Goal: Obtain resource: Obtain resource

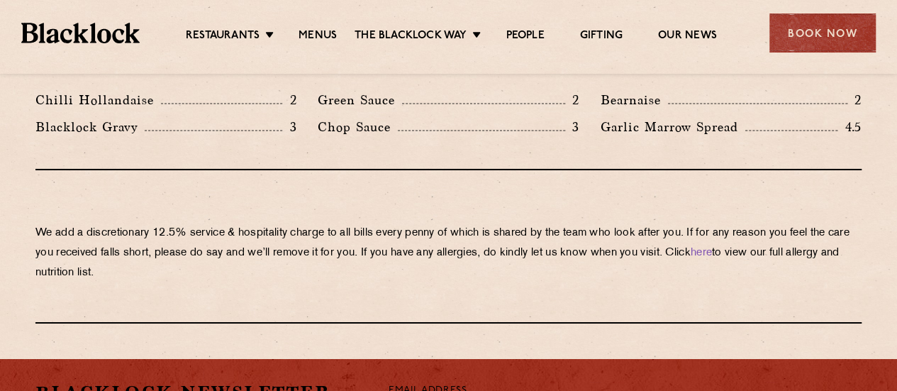
scroll to position [2667, 0]
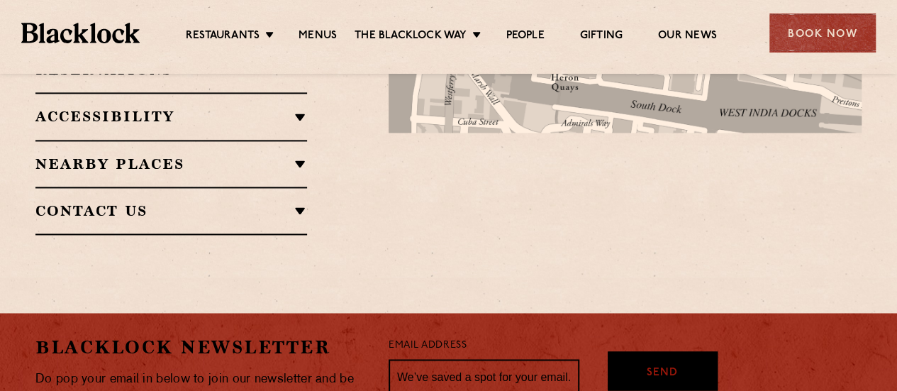
scroll to position [1064, 0]
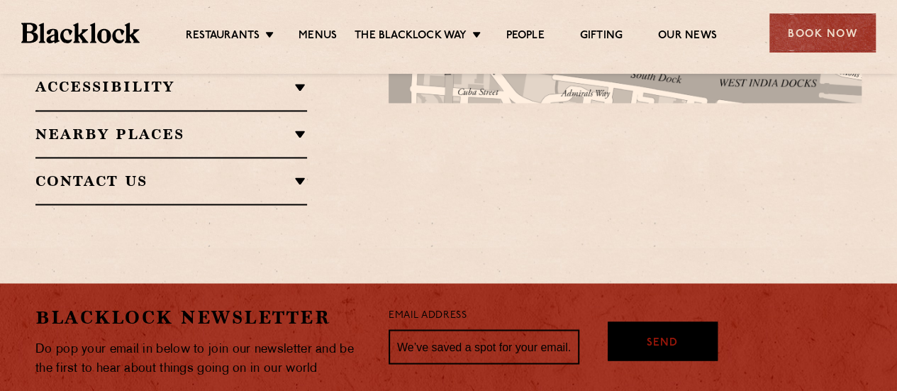
click at [323, 22] on ul "Restaurants Soho City Shoreditch Covent Garden Canary Wharf Manchester Birmingh…" at bounding box center [451, 33] width 623 height 23
click at [323, 38] on link "Menus" at bounding box center [318, 37] width 38 height 16
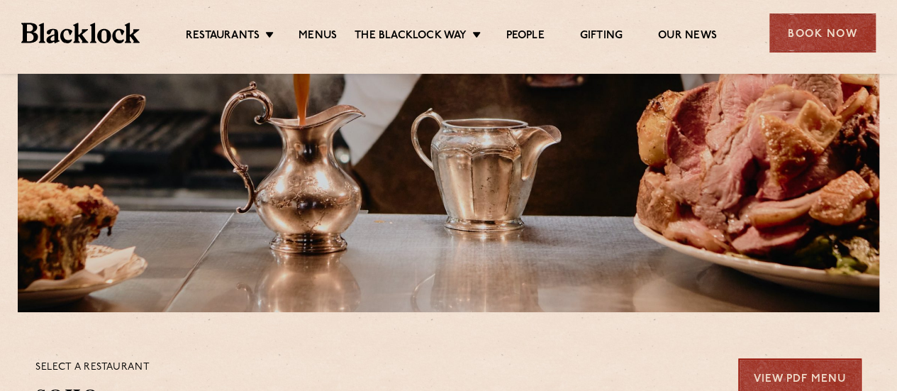
scroll to position [355, 0]
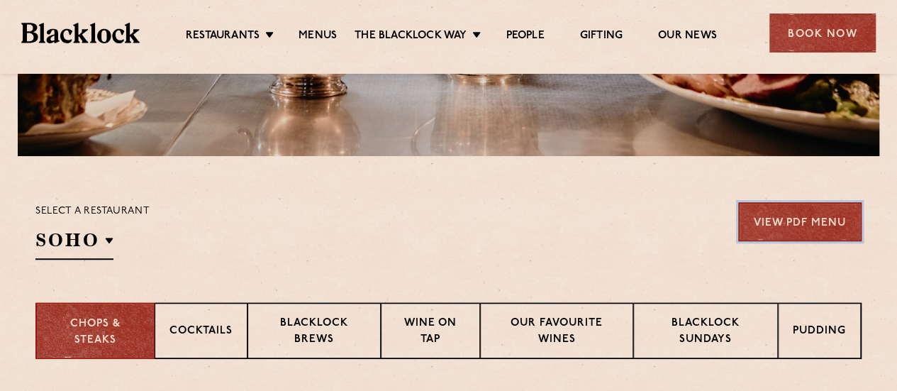
click at [814, 206] on link "View PDF Menu" at bounding box center [799, 221] width 123 height 39
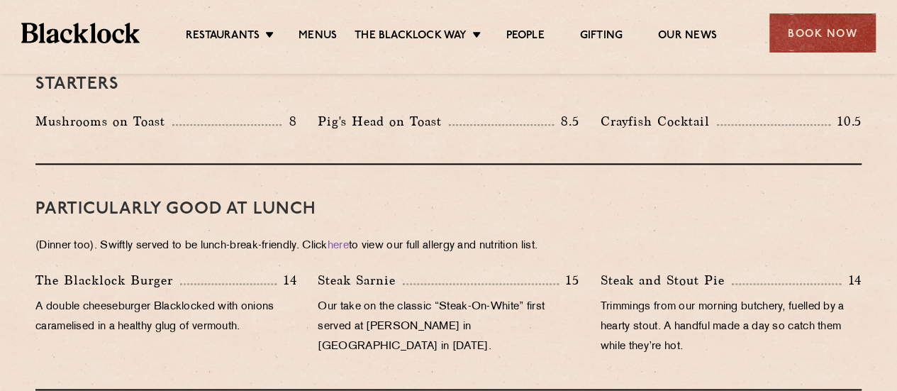
scroll to position [823, 0]
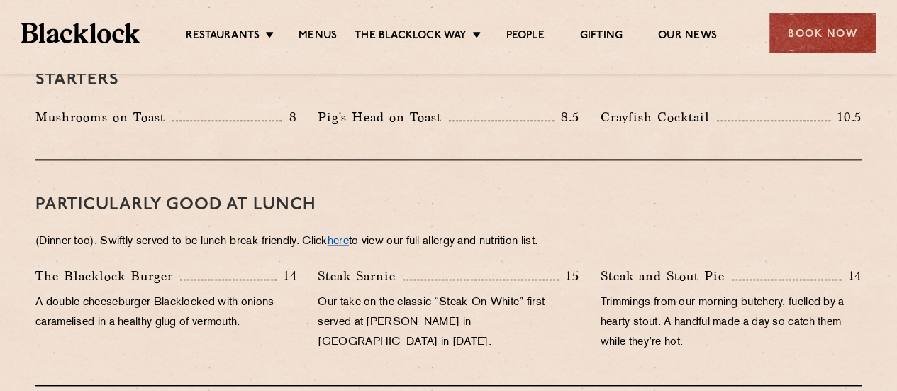
click at [343, 236] on link "here" at bounding box center [338, 241] width 21 height 11
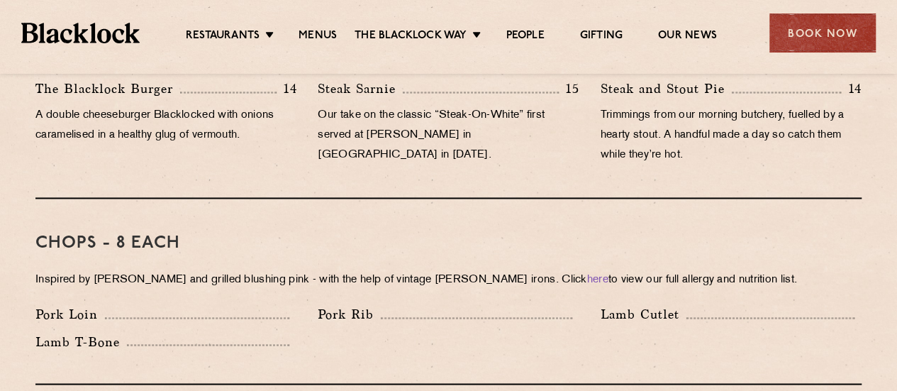
scroll to position [851, 0]
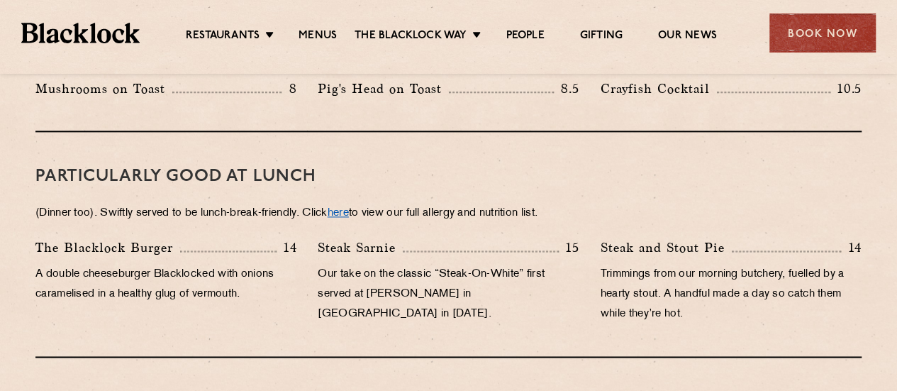
click at [349, 208] on link "here" at bounding box center [338, 213] width 21 height 11
